Goal: Navigation & Orientation: Find specific page/section

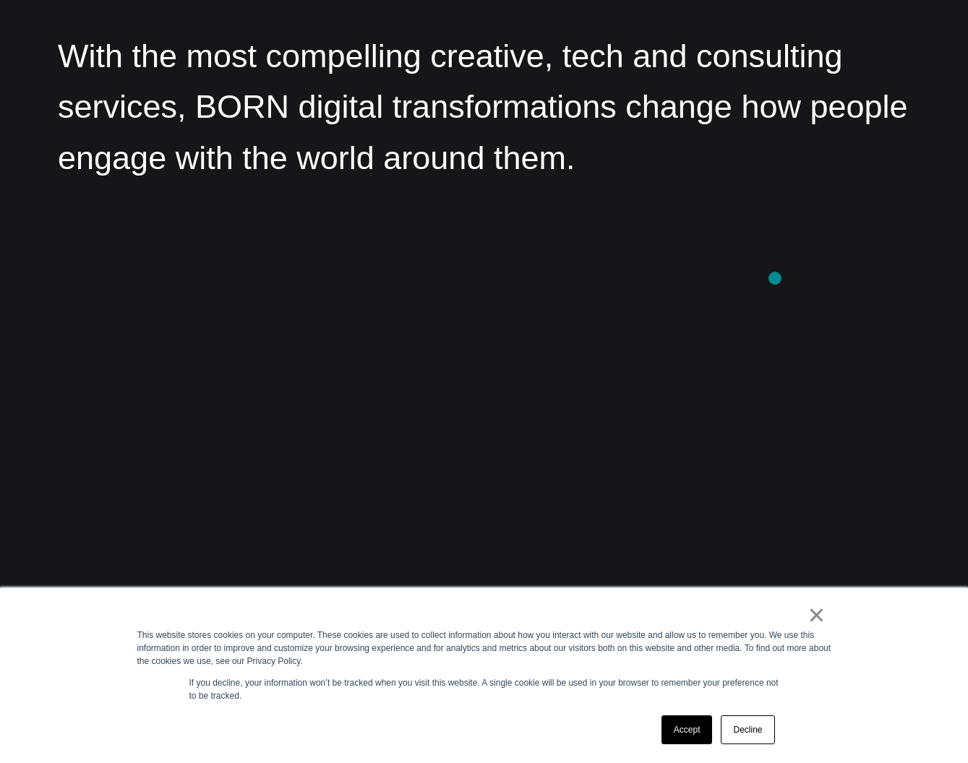
scroll to position [2654, 0]
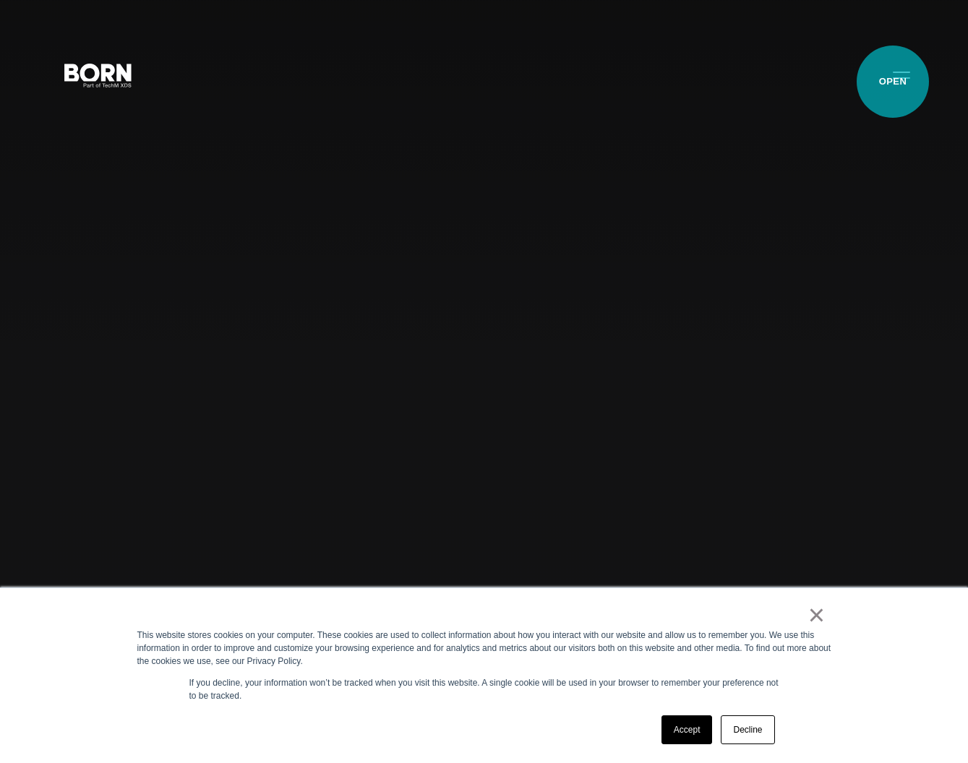
click at [897, 77] on button "Primary Menu" at bounding box center [901, 74] width 35 height 30
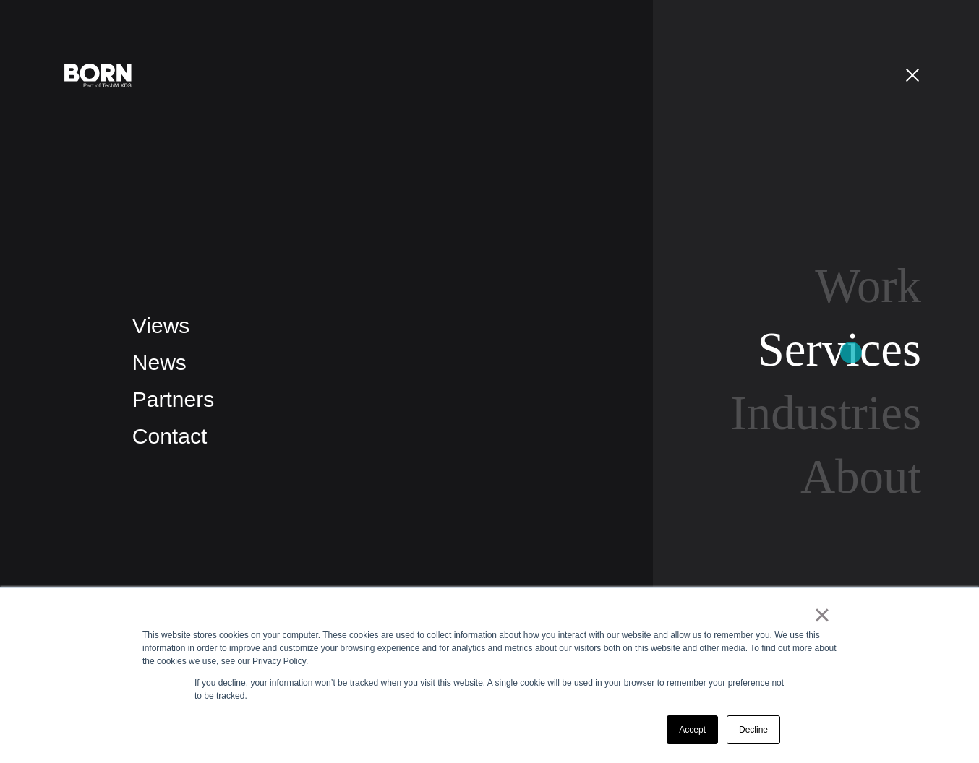
click at [851, 353] on link "Services" at bounding box center [839, 348] width 163 height 53
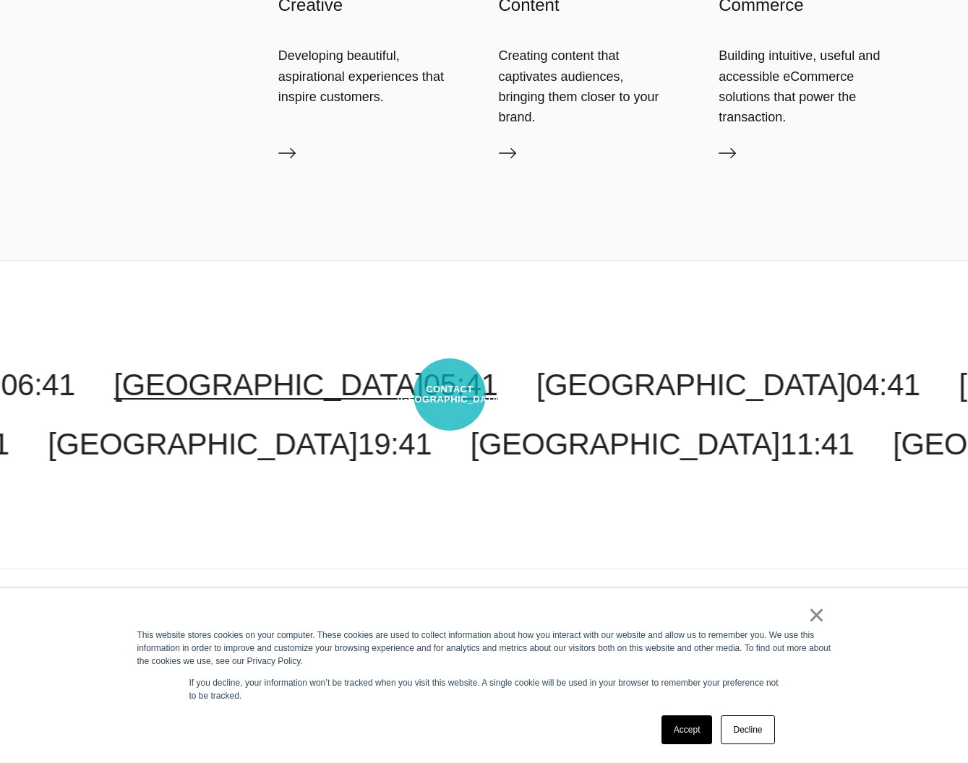
scroll to position [2977, 0]
